Goal: Information Seeking & Learning: Learn about a topic

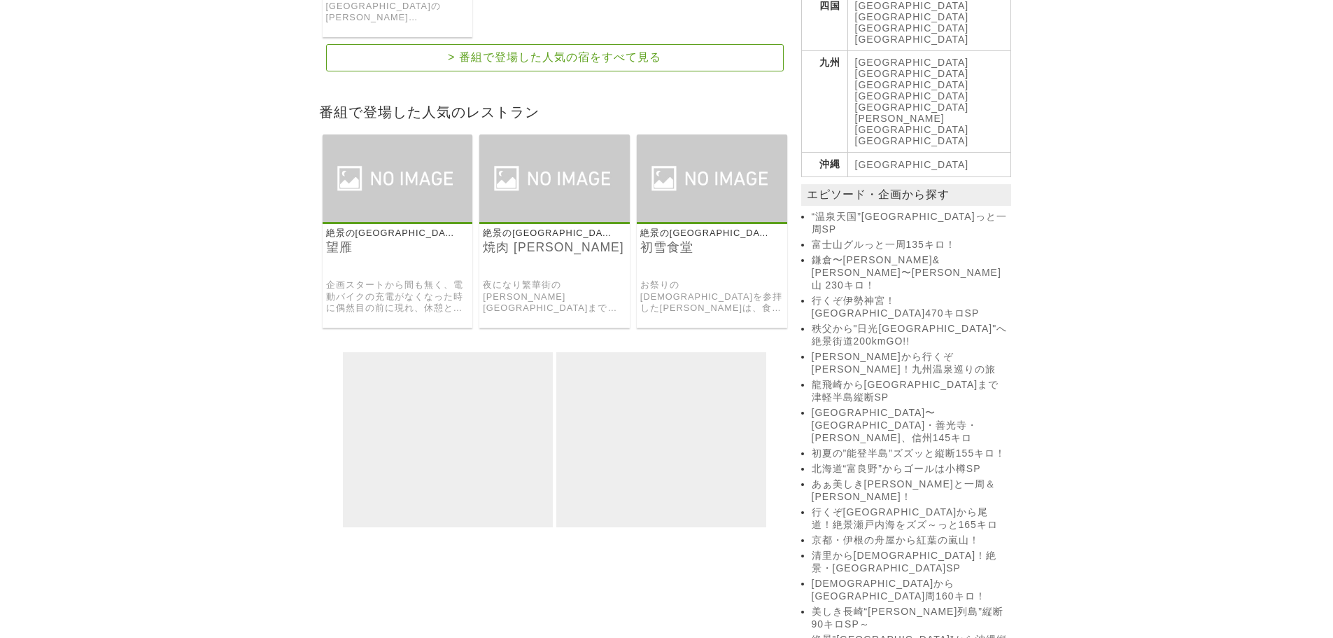
scroll to position [840, 0]
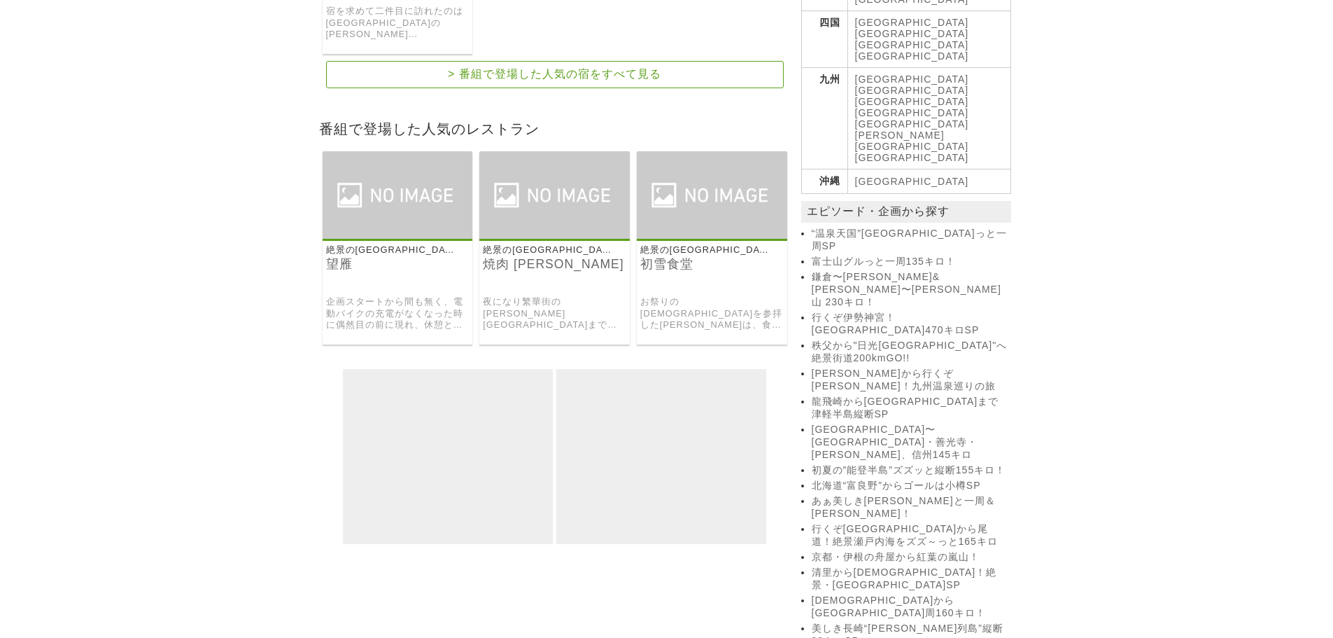
click at [364, 274] on h3 "望雁" at bounding box center [398, 274] width 150 height 36
click at [370, 309] on link "企画スタートから間も無く、電動バイクの充電がなくなった時に偶然目の前に現れ、休憩と充電をさせてもらったのが、珈琲とカレーの店「望雁」でした。 店内には本物の薪…" at bounding box center [397, 313] width 143 height 35
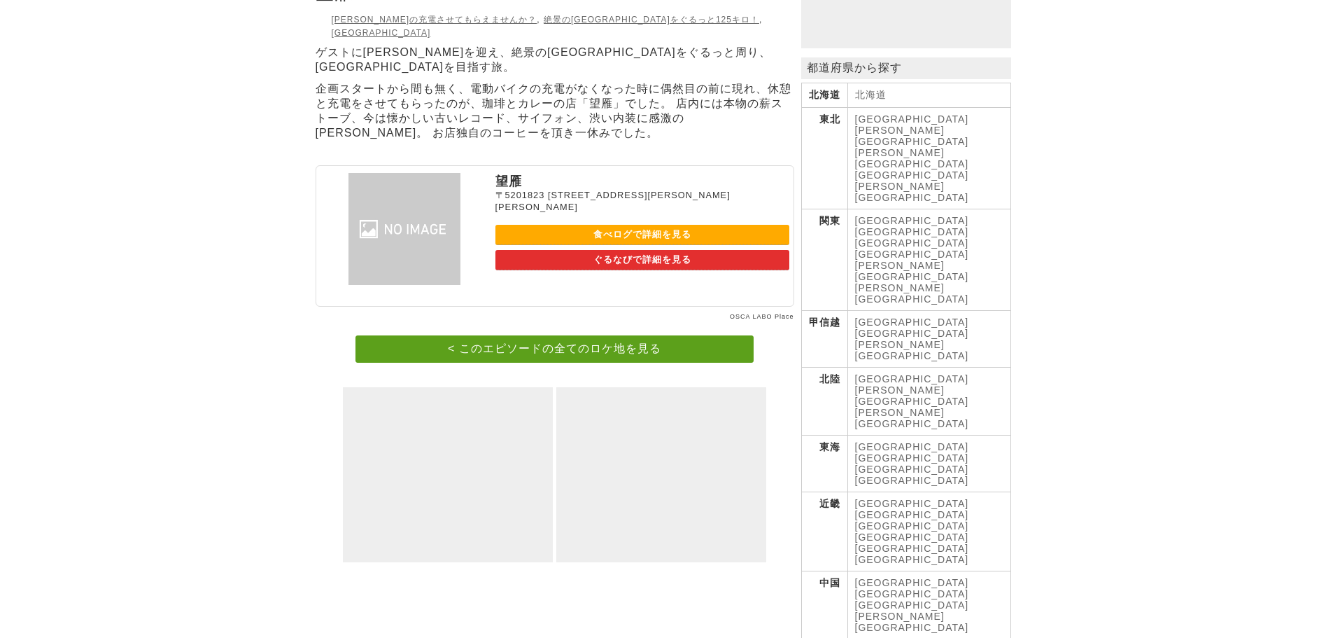
scroll to position [350, 0]
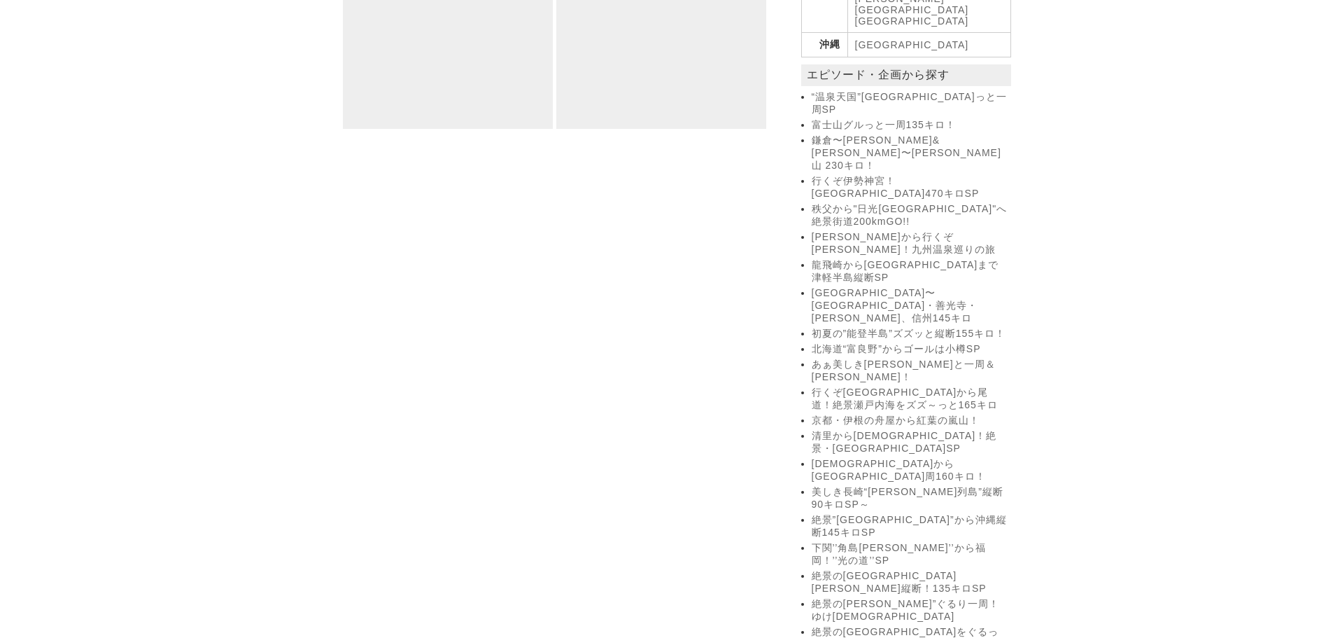
scroll to position [1260, 0]
